Goal: Register for event/course

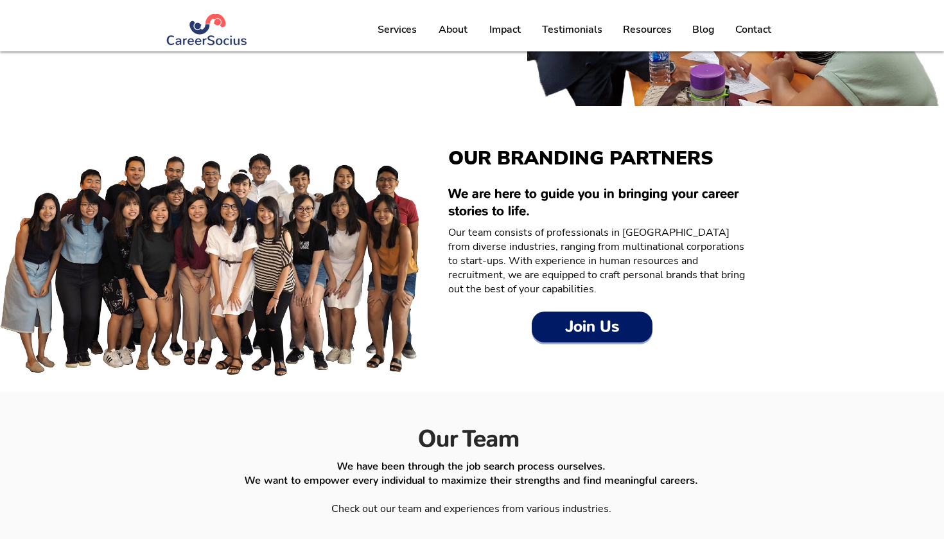
scroll to position [1460, 0]
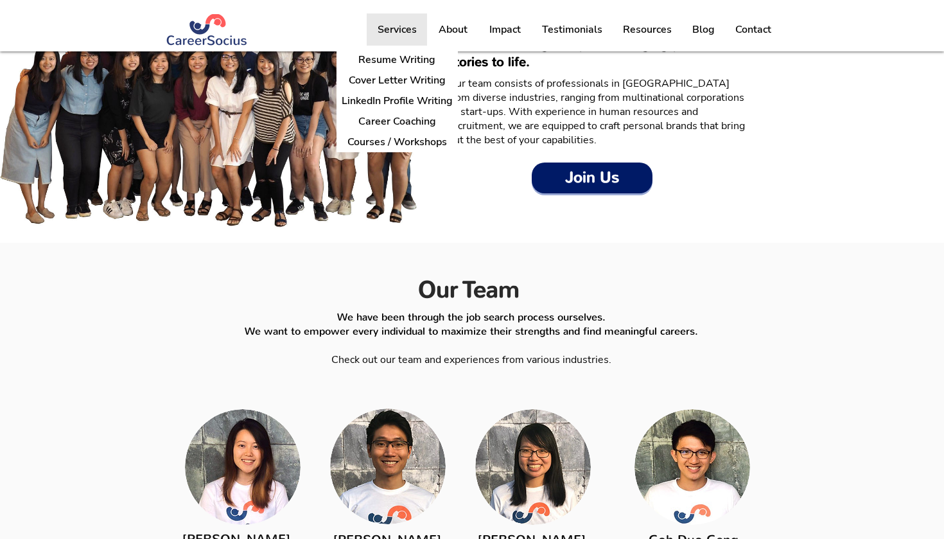
click at [417, 31] on p "Services" at bounding box center [397, 29] width 52 height 32
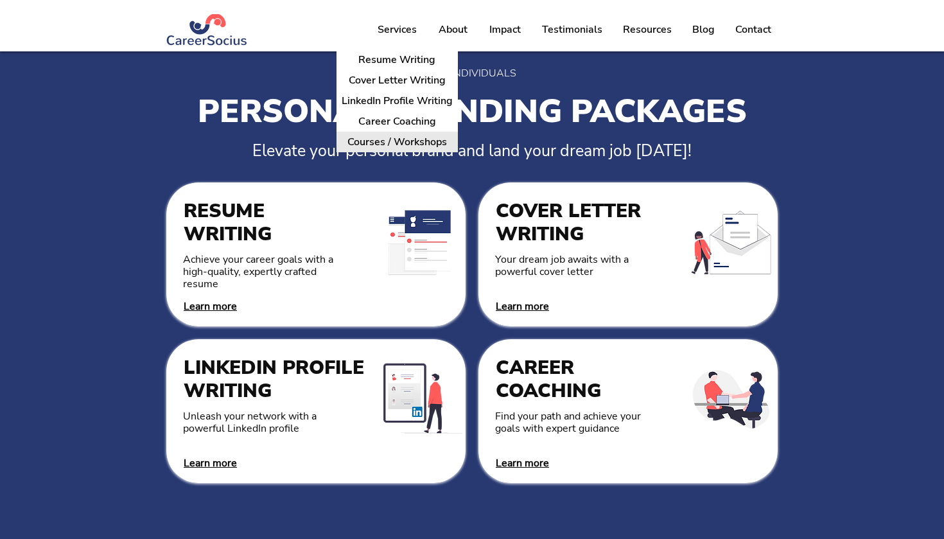
click at [421, 143] on p "Courses / Workshops" at bounding box center [397, 142] width 110 height 20
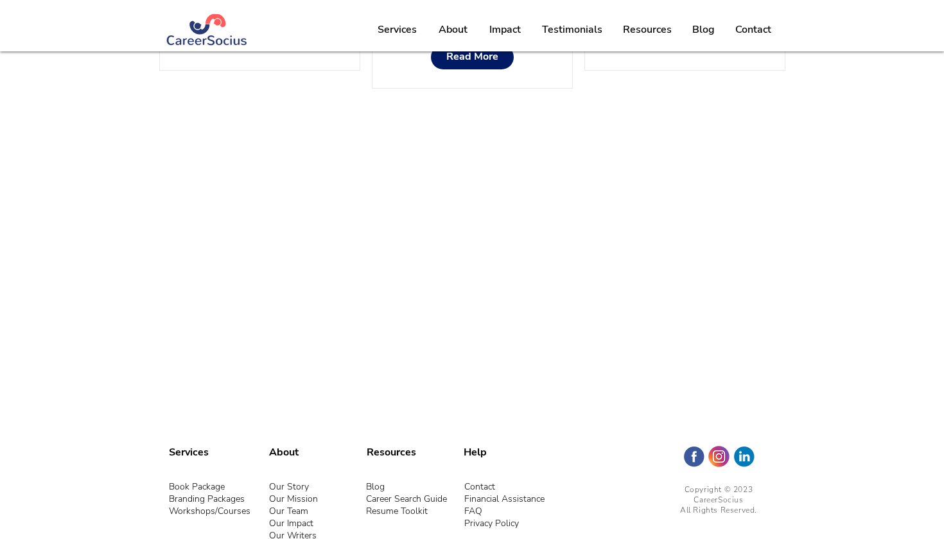
scroll to position [1613, 0]
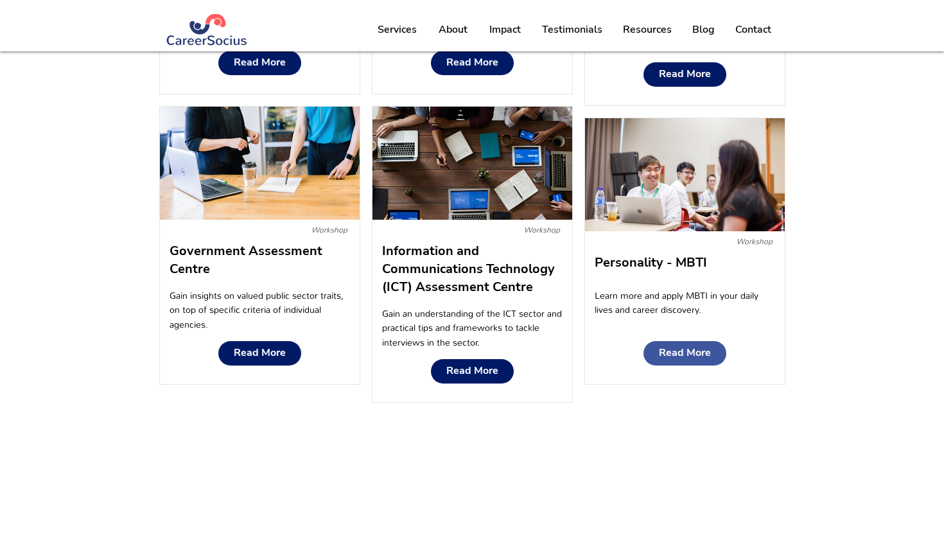
click at [681, 351] on span "Read More" at bounding box center [685, 353] width 52 height 12
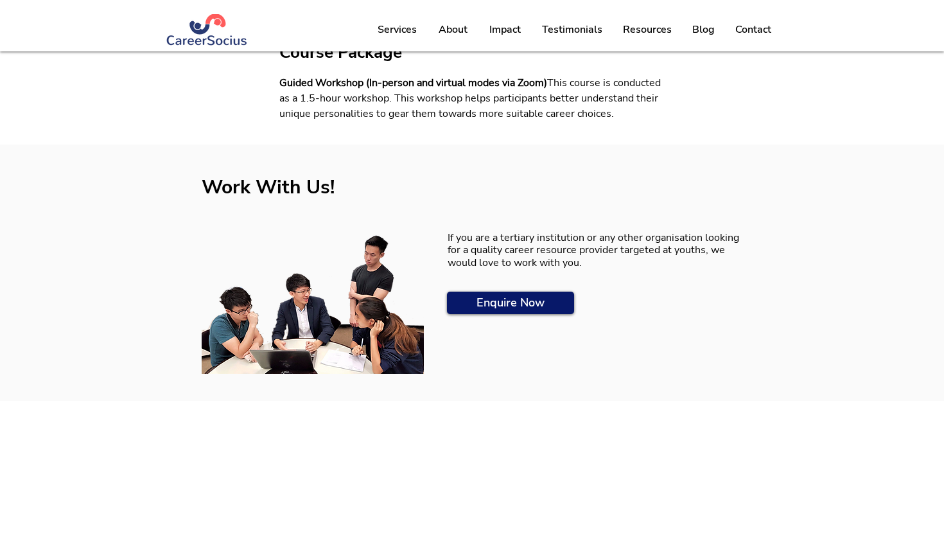
scroll to position [510, 0]
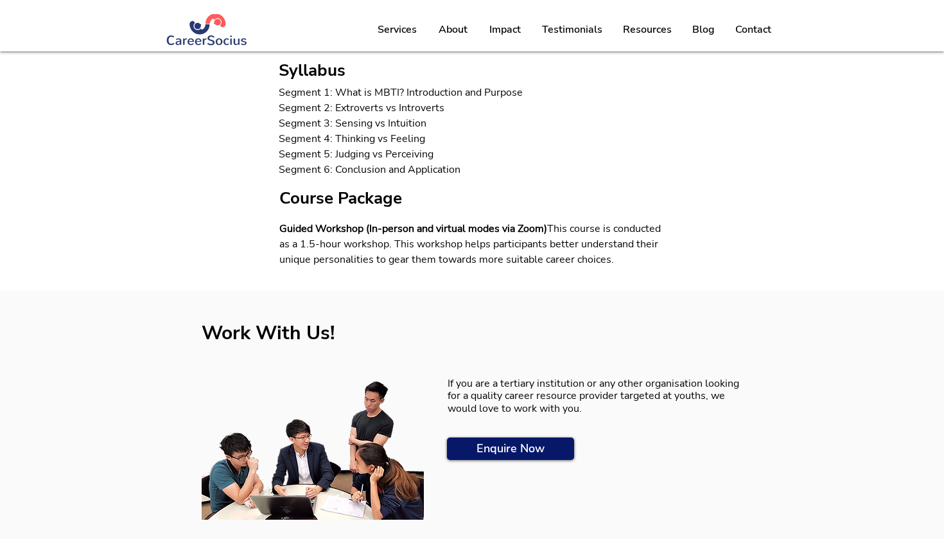
click at [519, 401] on p "If you are a tertiary institution or any other organisation looking for a quali…" at bounding box center [599, 396] width 302 height 37
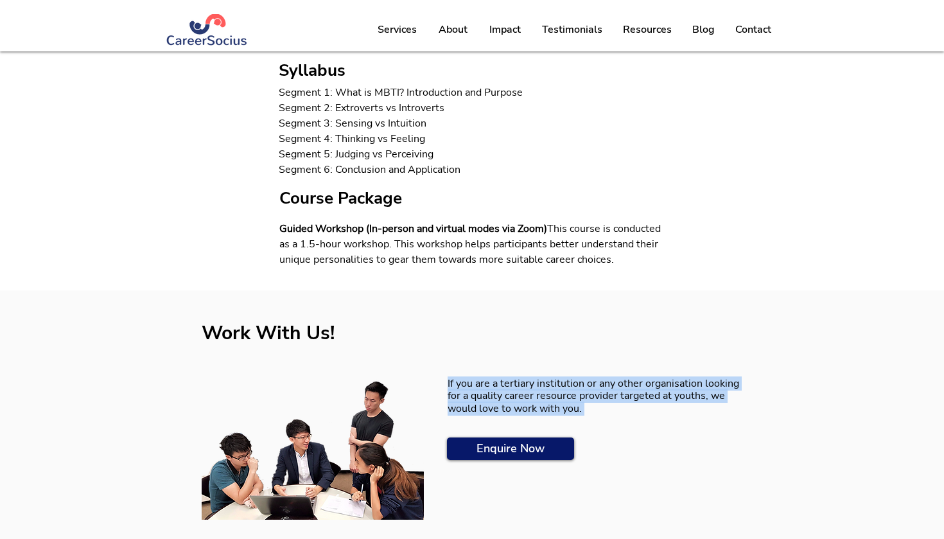
click at [556, 412] on p "If you are a tertiary institution or any other organisation looking for a quali…" at bounding box center [599, 396] width 302 height 37
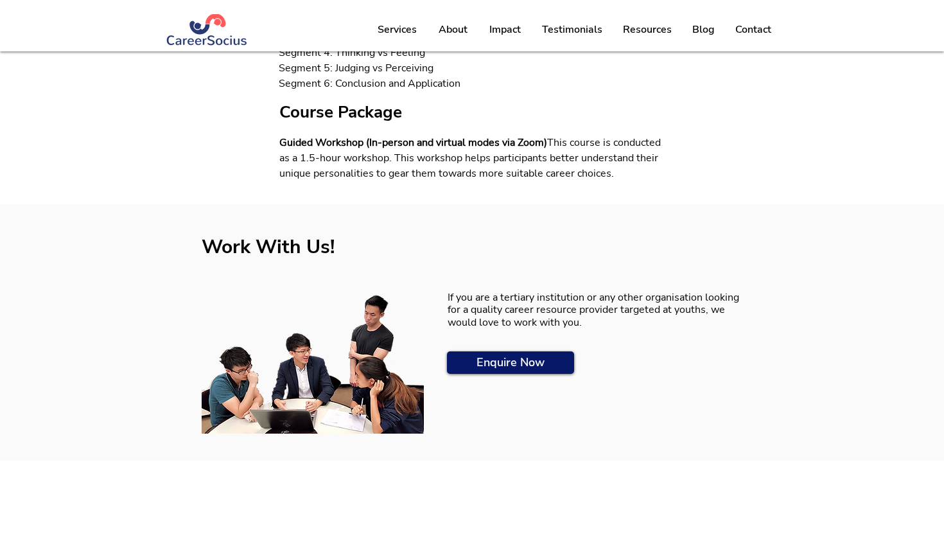
scroll to position [270, 0]
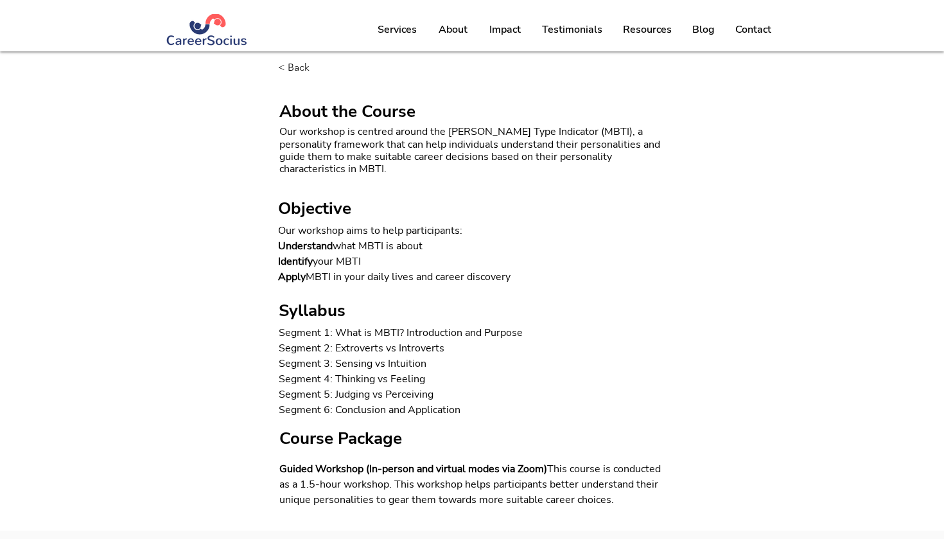
click at [476, 475] on span "Guided Workshop (In-person and virtual modes via Zoom) This course is conducted…" at bounding box center [471, 484] width 385 height 46
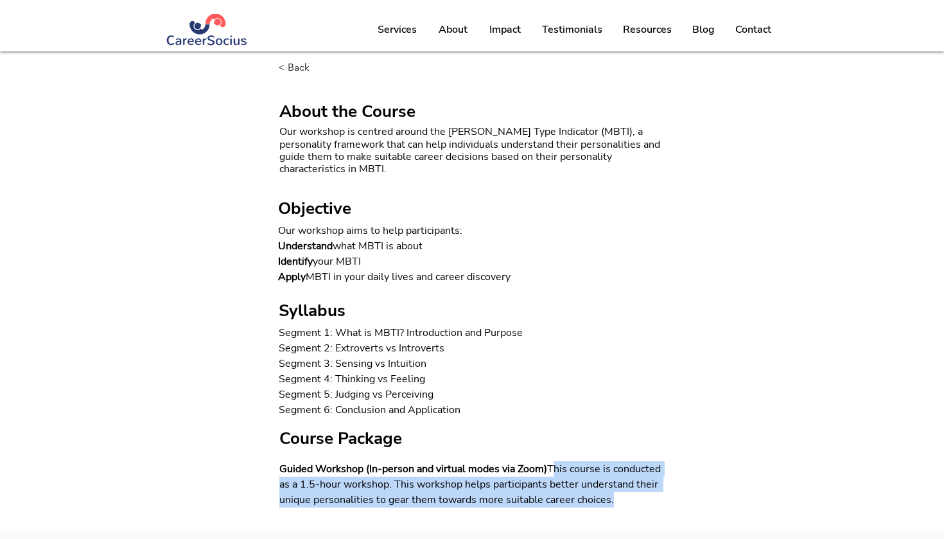
click at [480, 480] on span "This course is conducted as a 1.5-hour workshop. This workshop helps participan…" at bounding box center [471, 484] width 384 height 45
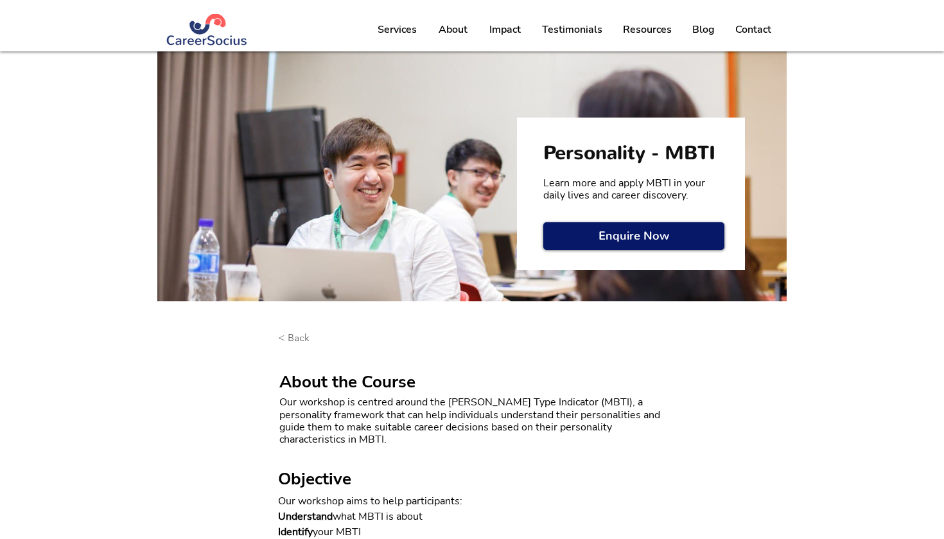
scroll to position [0, 0]
click at [279, 336] on span "< Back" at bounding box center [293, 338] width 31 height 14
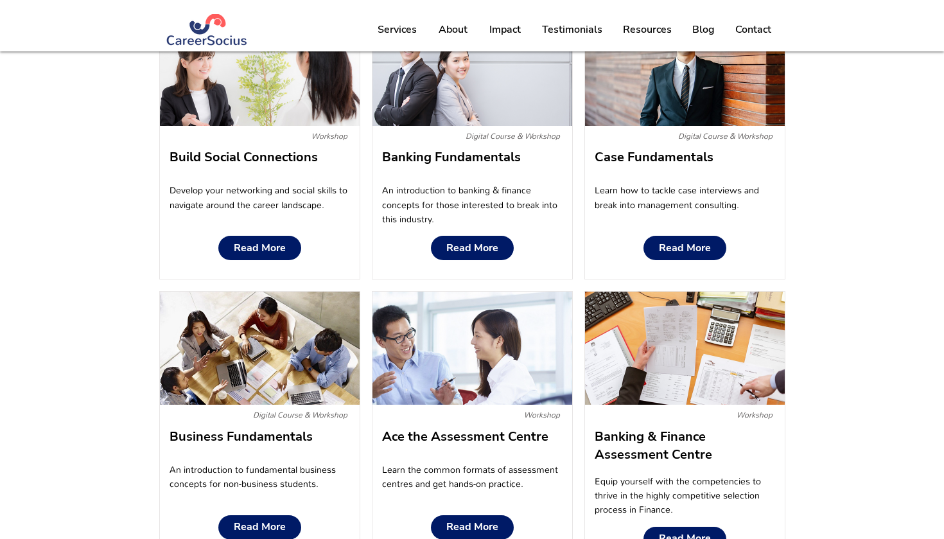
scroll to position [1148, 0]
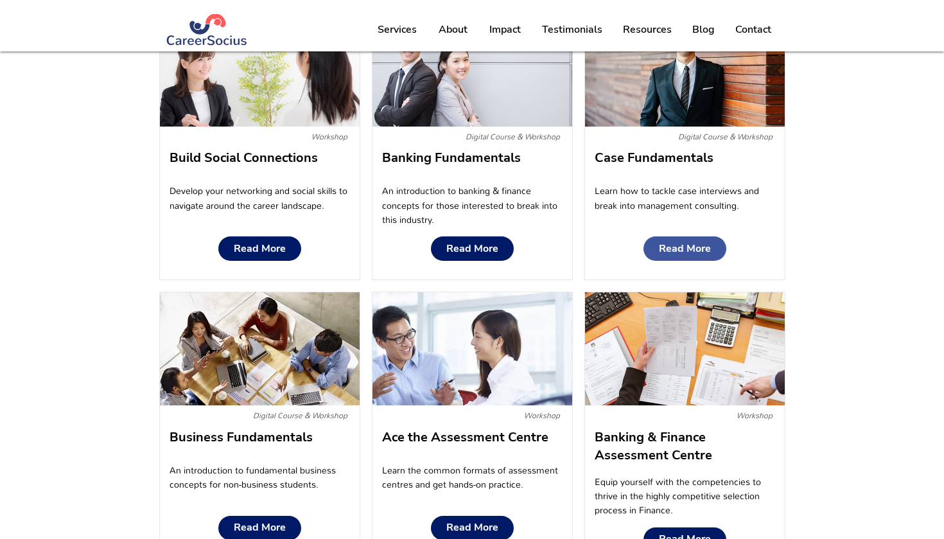
click at [698, 251] on span "Read More" at bounding box center [685, 249] width 52 height 12
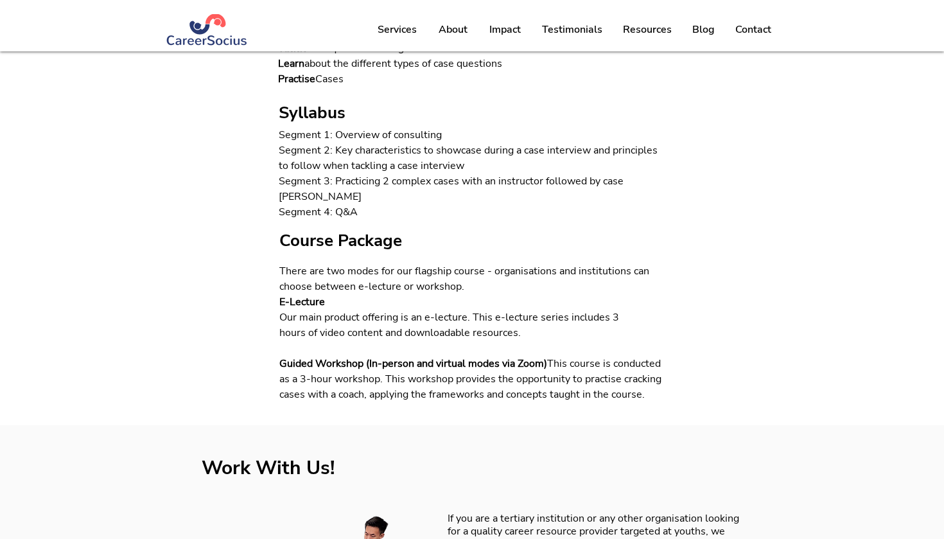
scroll to position [39, 0]
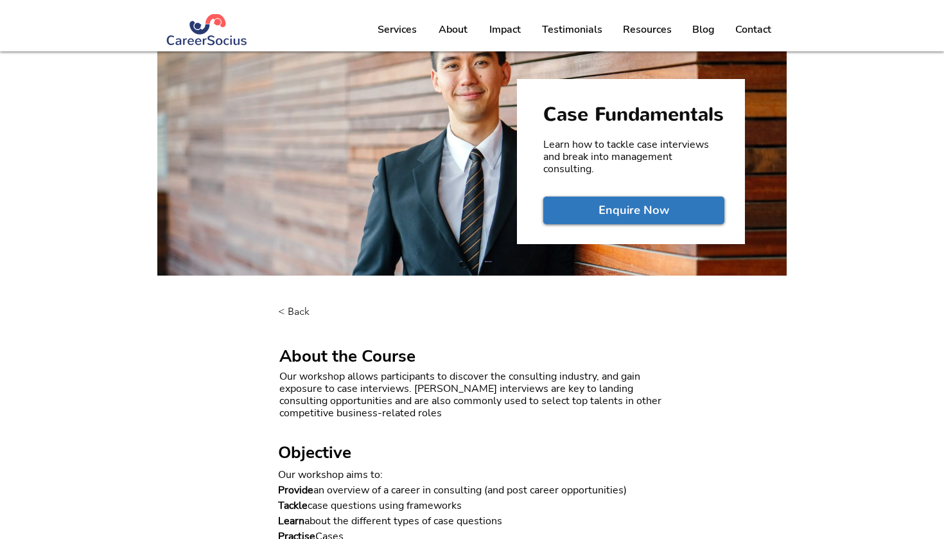
click at [648, 218] on span "Enquire Now" at bounding box center [633, 210] width 71 height 16
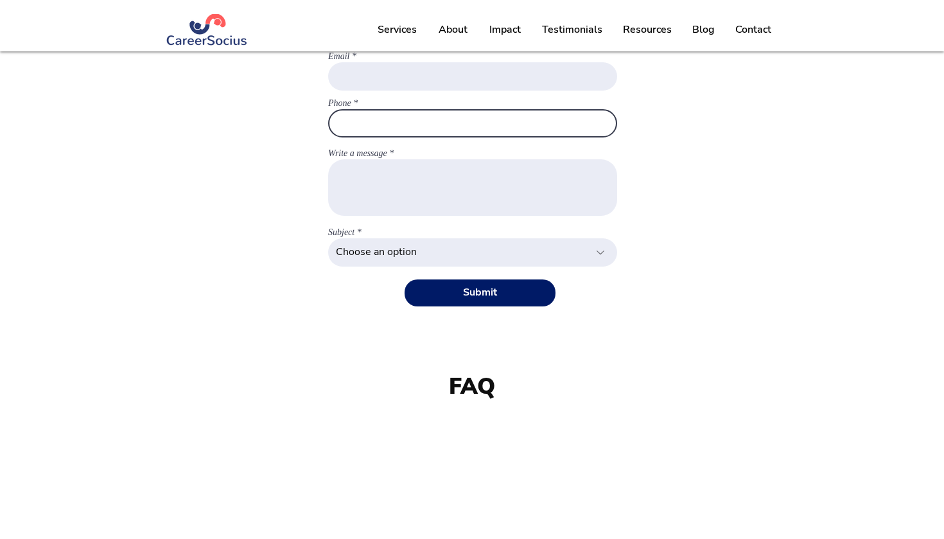
scroll to position [279, 0]
